Goal: Task Accomplishment & Management: Manage account settings

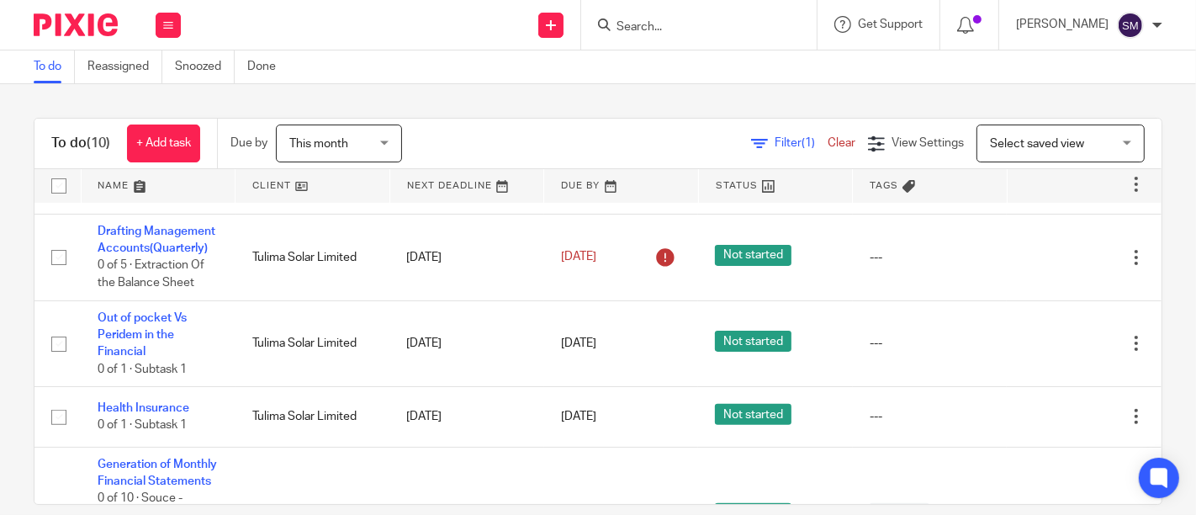
scroll to position [534, 0]
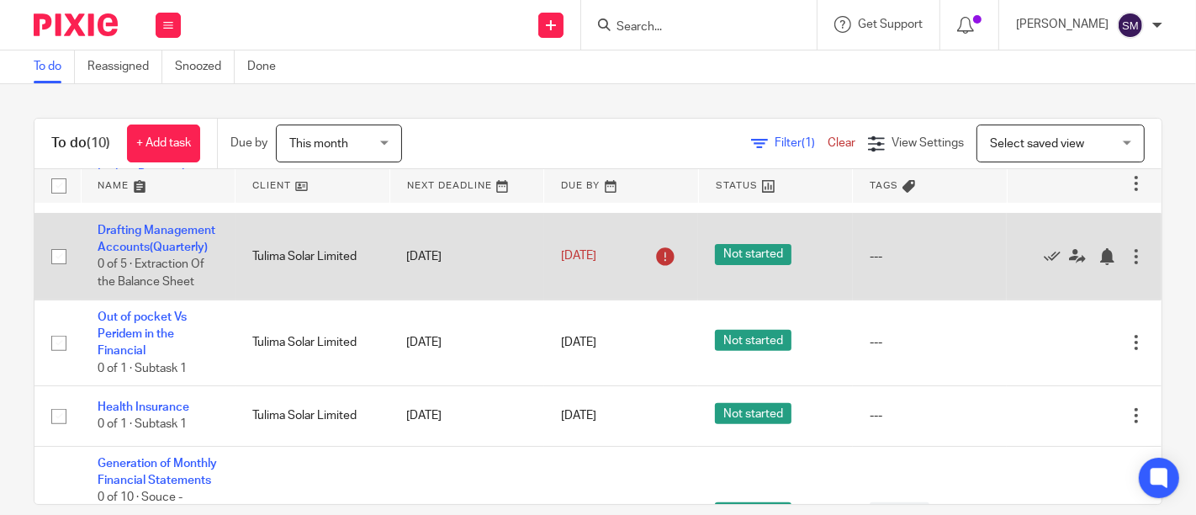
click at [1128, 265] on div at bounding box center [1136, 256] width 17 height 17
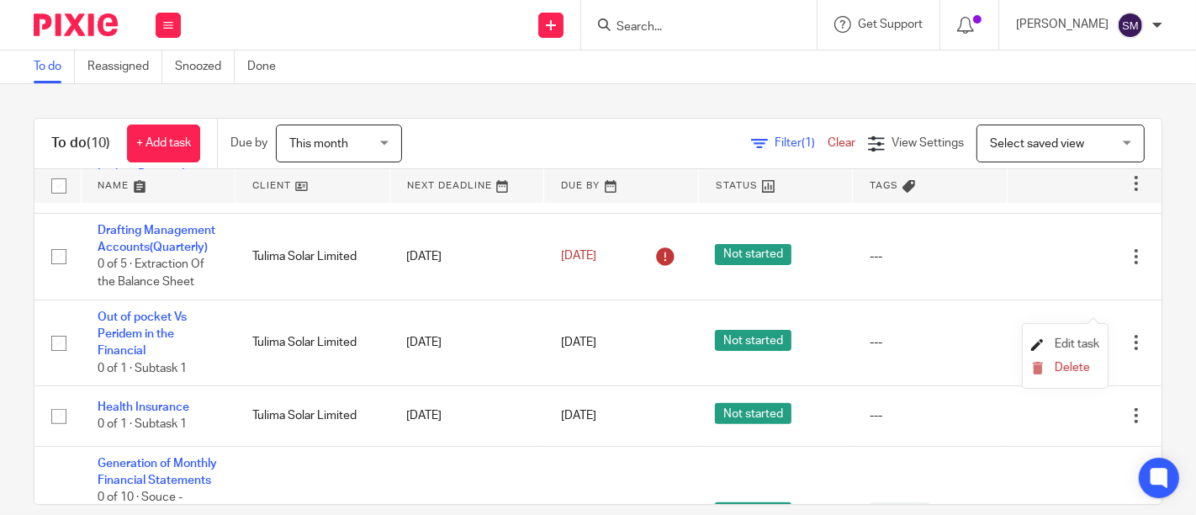
click at [1061, 342] on span "Edit task" at bounding box center [1077, 344] width 45 height 12
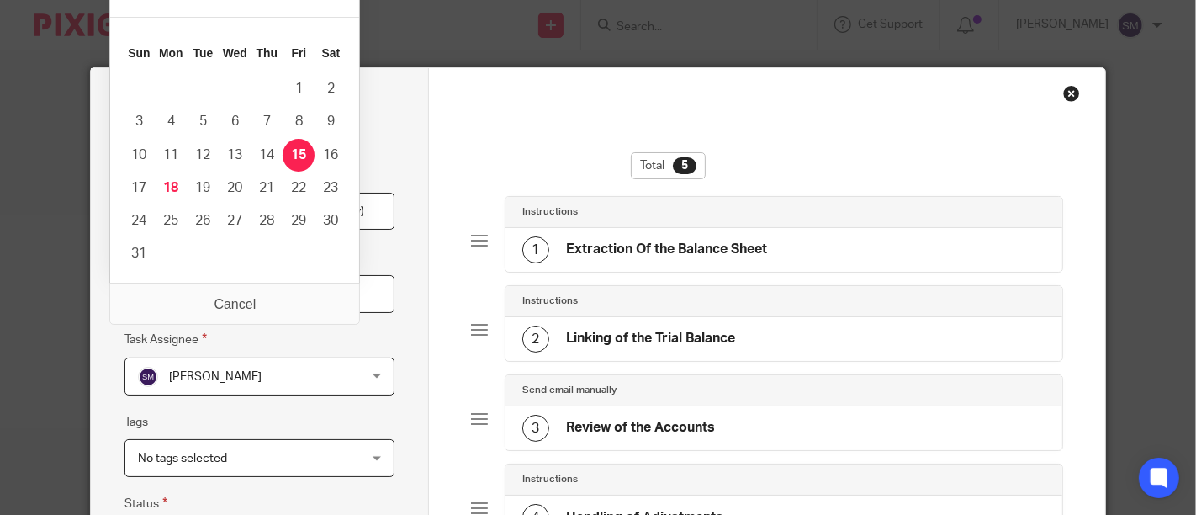
click at [301, 294] on input "2025-08-15" at bounding box center [260, 294] width 270 height 38
type input "2025-08-31"
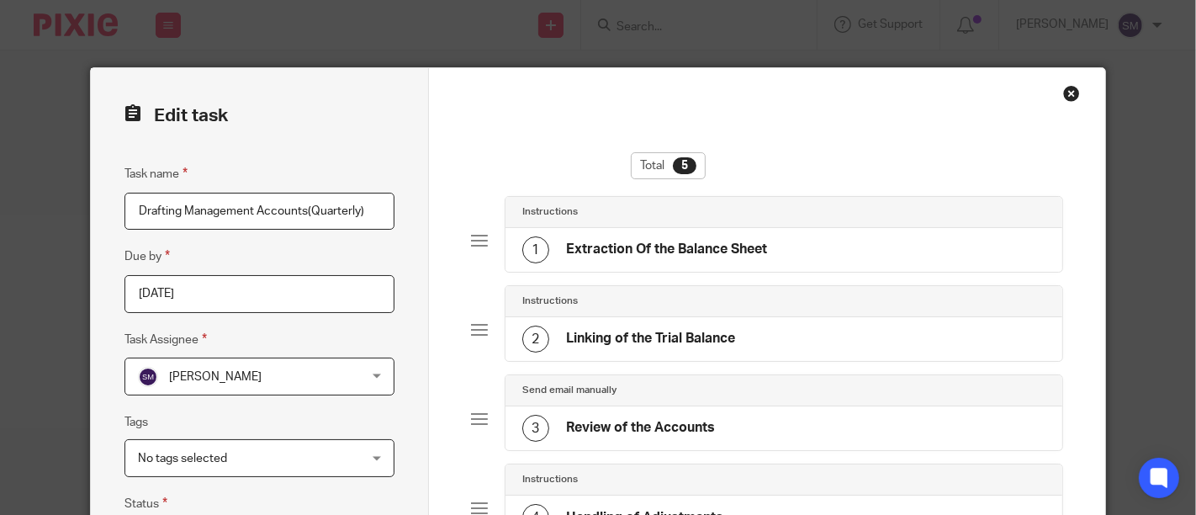
scroll to position [378, 0]
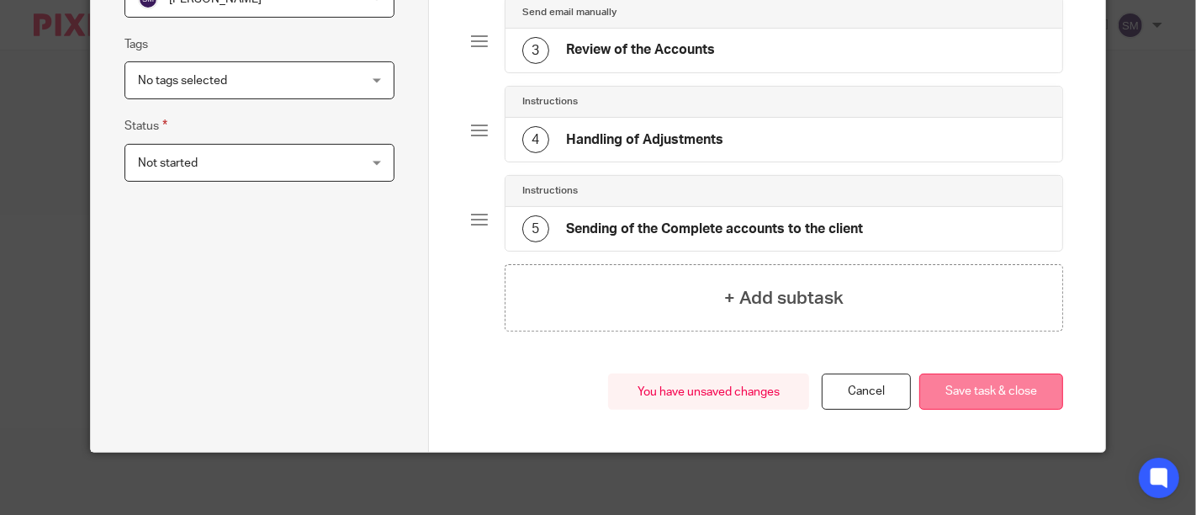
click at [968, 374] on button "Save task & close" at bounding box center [991, 392] width 144 height 36
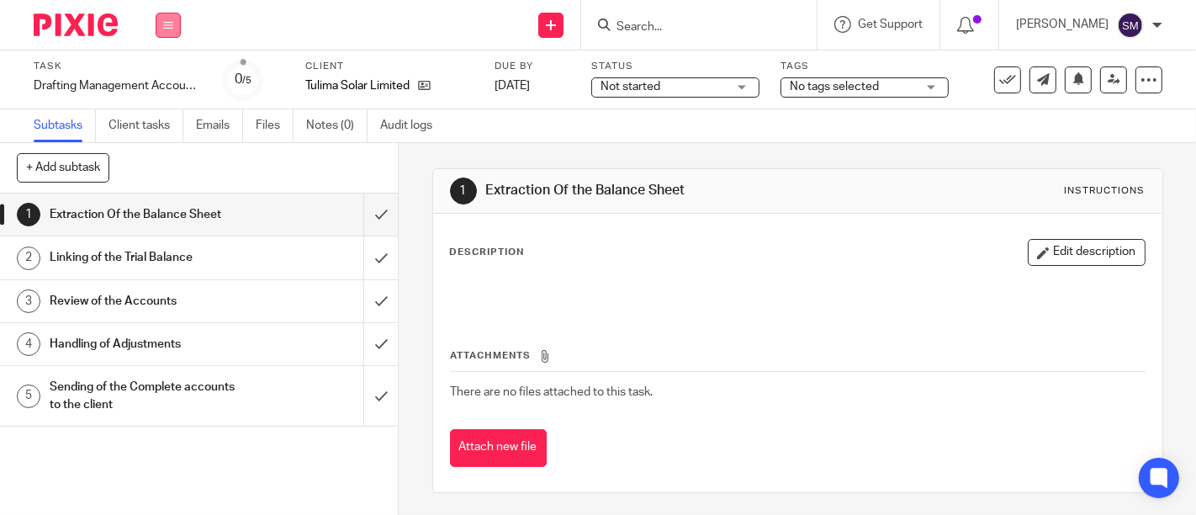
click at [171, 32] on button at bounding box center [168, 25] width 25 height 25
click at [179, 77] on li "Work" at bounding box center [168, 78] width 45 height 24
